Goal: Find specific page/section: Find specific page/section

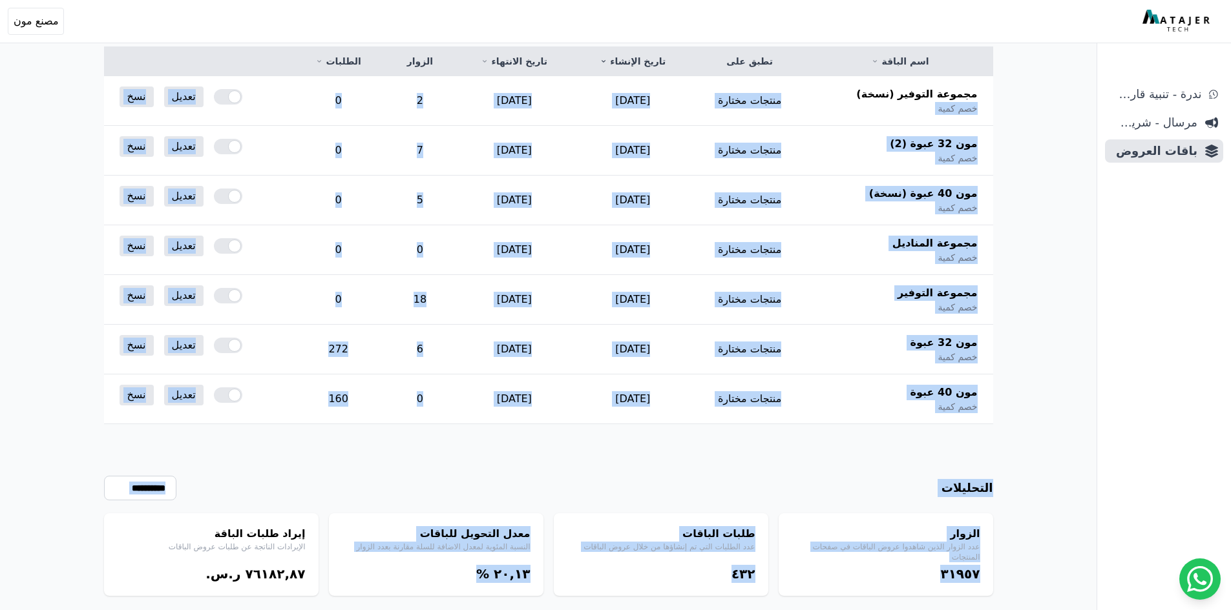
scroll to position [223, 0]
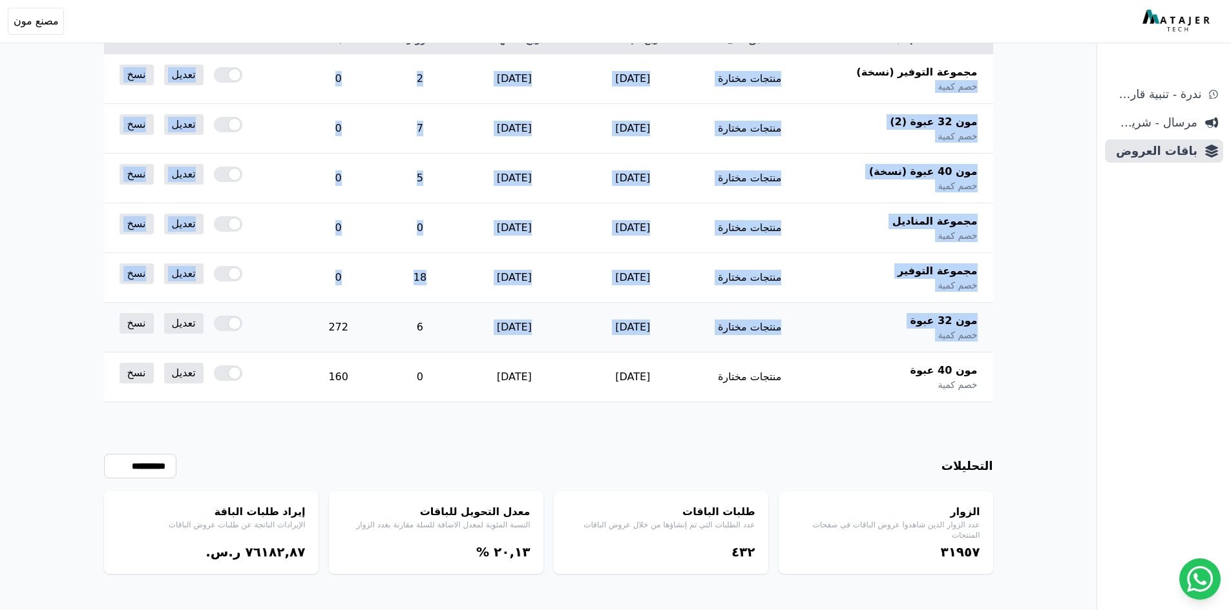
drag, startPoint x: 831, startPoint y: 304, endPoint x: 445, endPoint y: 306, distance: 386.3
click at [445, 306] on tbody "مجموعة التوفير (نسخة) خصم كمية منتجات مختارة [DATE] [DATE] 2 0 تعديل نسخ مون 32…" at bounding box center [548, 228] width 889 height 348
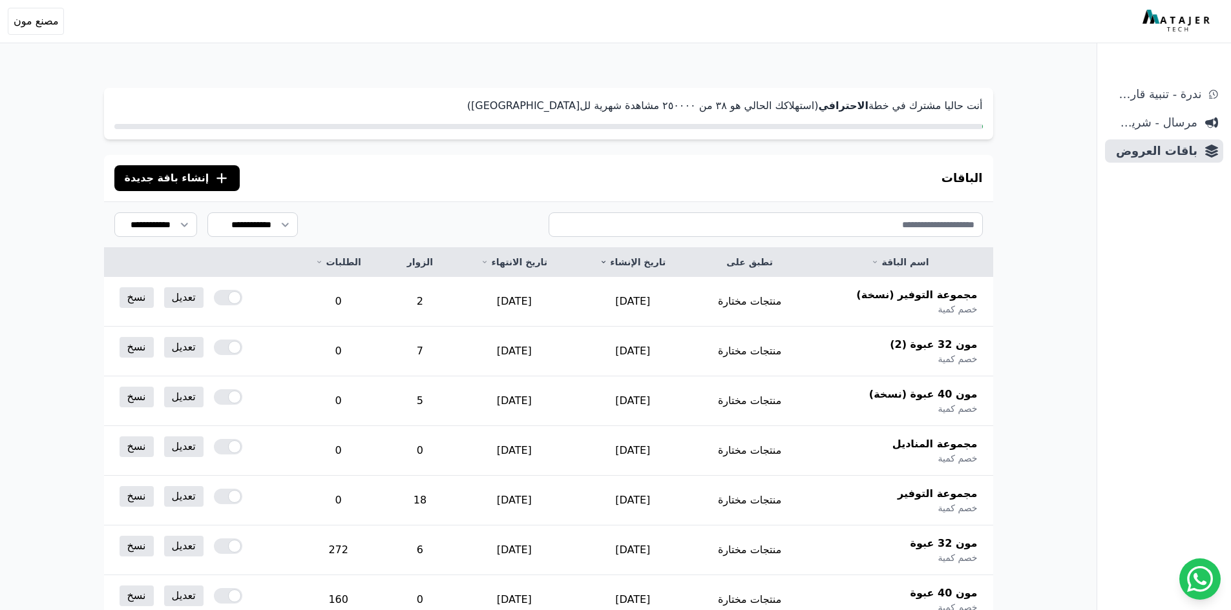
click at [1014, 339] on div "أنت حاليا مشترك في خطة الاحترافي (استهلاكك الحالي هو ۳٨ من ٢٥۰۰۰۰ مشاهدة شهرية …" at bounding box center [548, 450] width 992 height 776
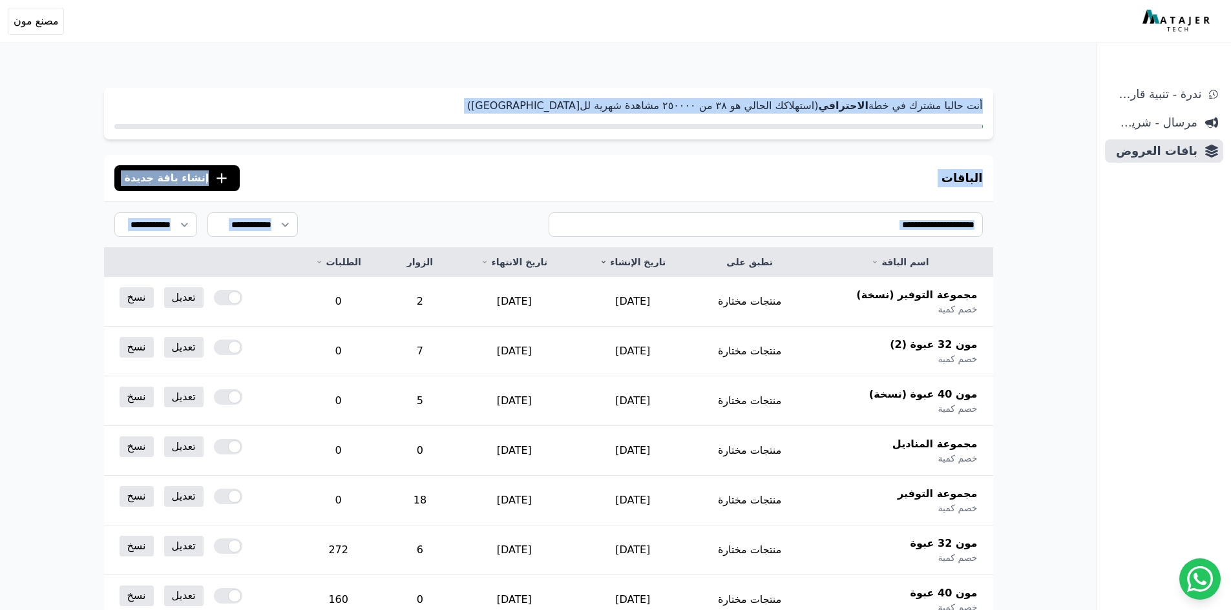
drag, startPoint x: 980, startPoint y: 311, endPoint x: 999, endPoint y: 94, distance: 217.2
click at [999, 94] on div "أنت حاليا مشترك في خطة الاحترافي (استهلاكك الحالي هو ۳٨ من ٢٥۰۰۰۰ مشاهدة شهرية …" at bounding box center [548, 450] width 992 height 776
click at [812, 110] on p "أنت حاليا مشترك في خطة الاحترافي (استهلاكك الحالي هو ۳٨ من ٢٥۰۰۰۰ مشاهدة شهرية …" at bounding box center [548, 106] width 868 height 16
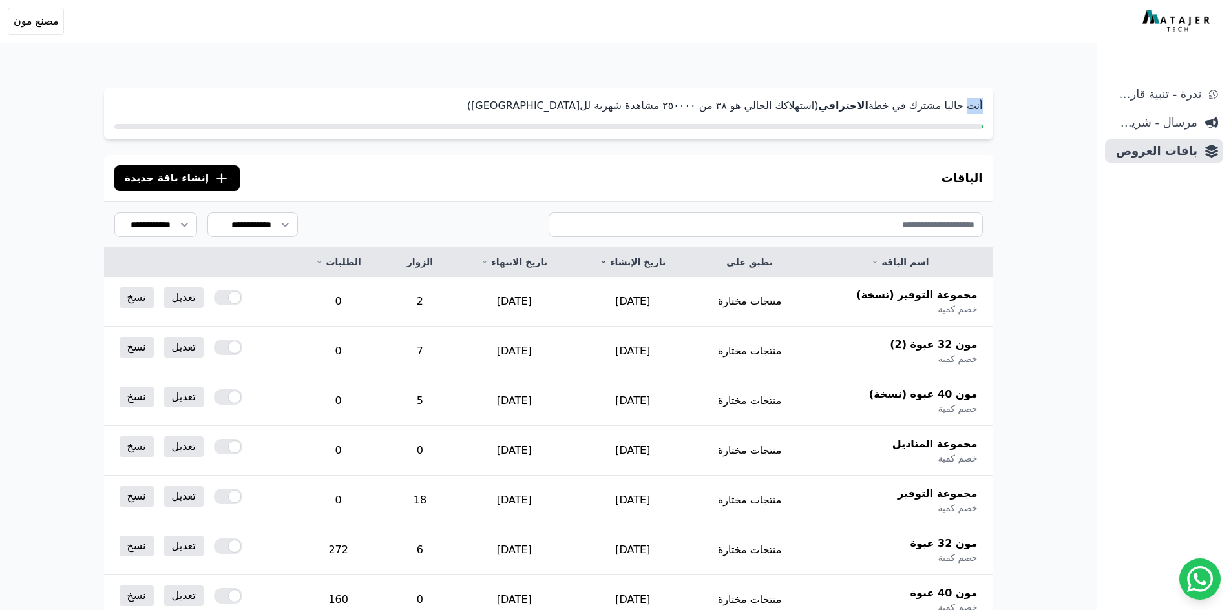
drag, startPoint x: 995, startPoint y: 101, endPoint x: 968, endPoint y: 105, distance: 27.5
click at [968, 105] on div "أنت حاليا مشترك في خطة الاحترافي (استهلاكك الحالي هو ۳٨ من ٢٥۰۰۰۰ مشاهدة شهرية …" at bounding box center [548, 450] width 992 height 776
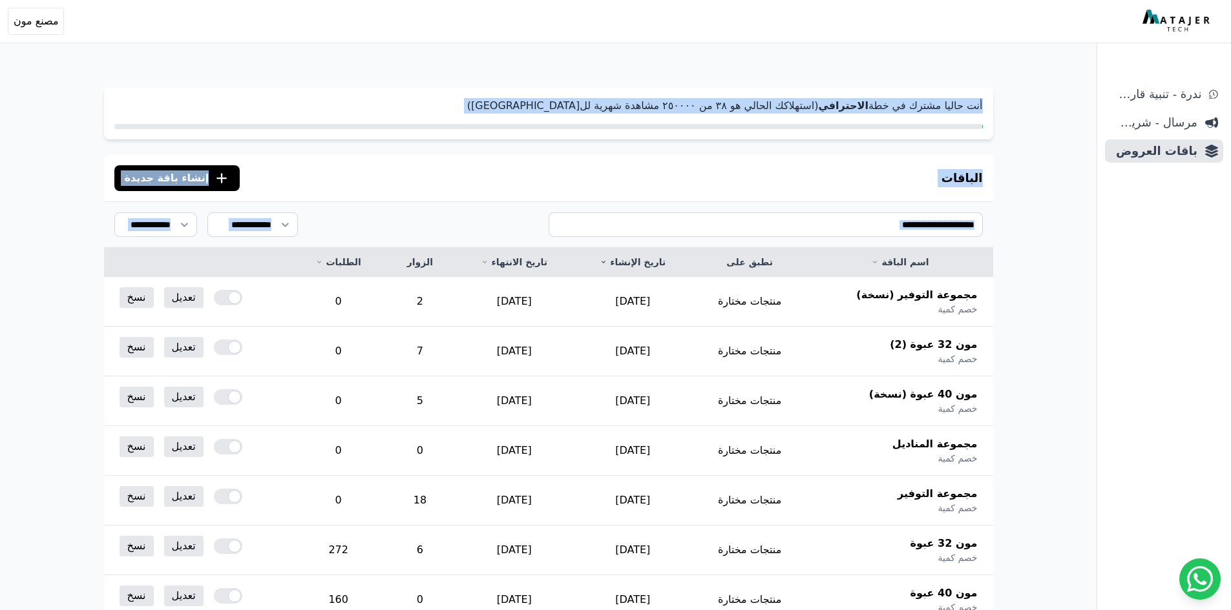
drag, startPoint x: 951, startPoint y: 305, endPoint x: 1021, endPoint y: 96, distance: 220.0
click at [1021, 96] on div "أنت حاليا مشترك في خطة الاحترافي (استهلاكك الحالي هو ۳٨ من ٢٥۰۰۰۰ مشاهدة شهرية …" at bounding box center [548, 450] width 992 height 776
click at [1170, 121] on span "مرسال - شريط دعاية" at bounding box center [1153, 123] width 87 height 18
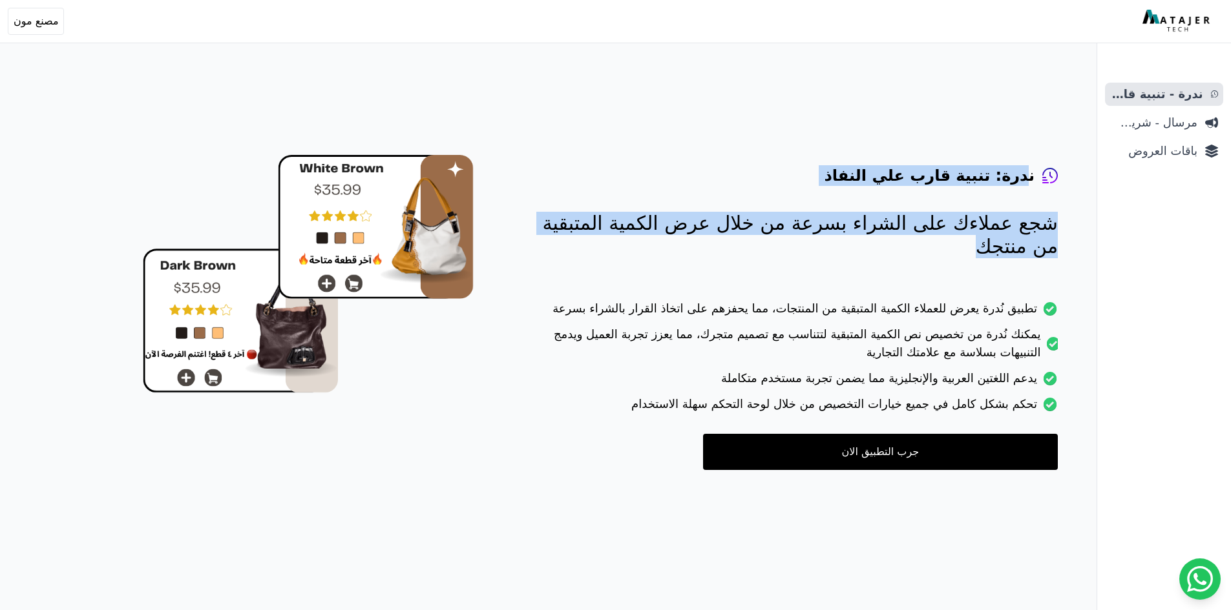
drag, startPoint x: 1029, startPoint y: 174, endPoint x: 643, endPoint y: 280, distance: 400.1
click at [643, 280] on div "ندرة: تنبية قارب علي النفاذ شجع عملاءك على الشراء بسرعة من خلال عرض الكمية المت…" at bounding box center [791, 292] width 532 height 357
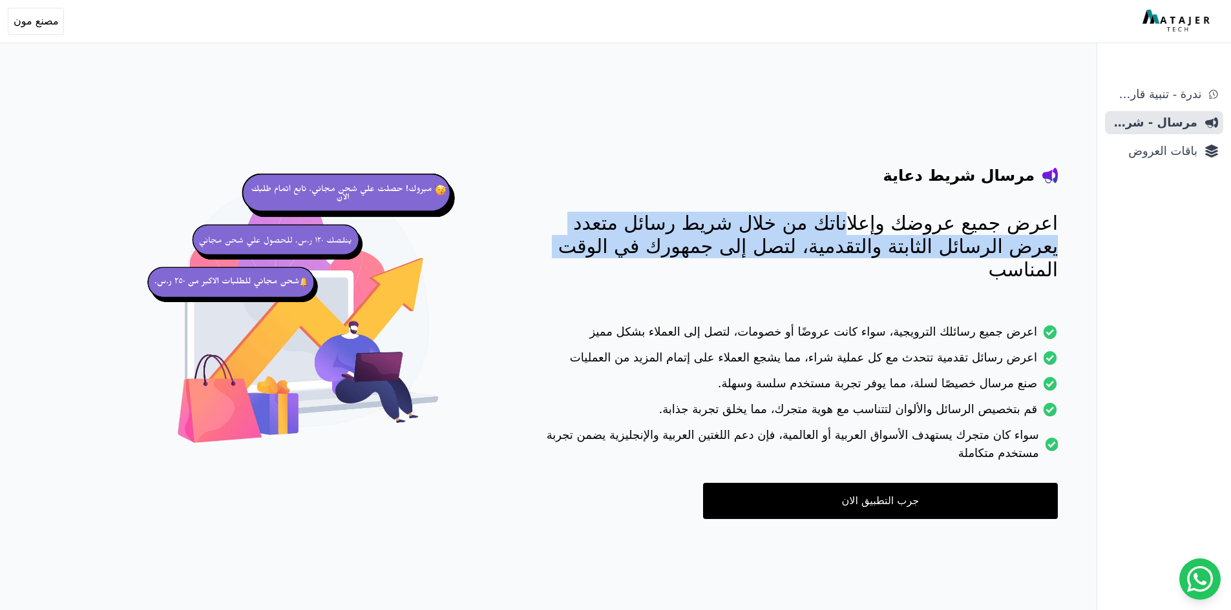
drag, startPoint x: 1056, startPoint y: 218, endPoint x: 815, endPoint y: 251, distance: 243.9
click at [815, 251] on p "اعرض جميع عروضك وإعلاناتك من خلال شريط رسائل متعدد يعرض الرسائل الثابتة والتقدم…" at bounding box center [791, 247] width 532 height 70
